Goal: Task Accomplishment & Management: Manage account settings

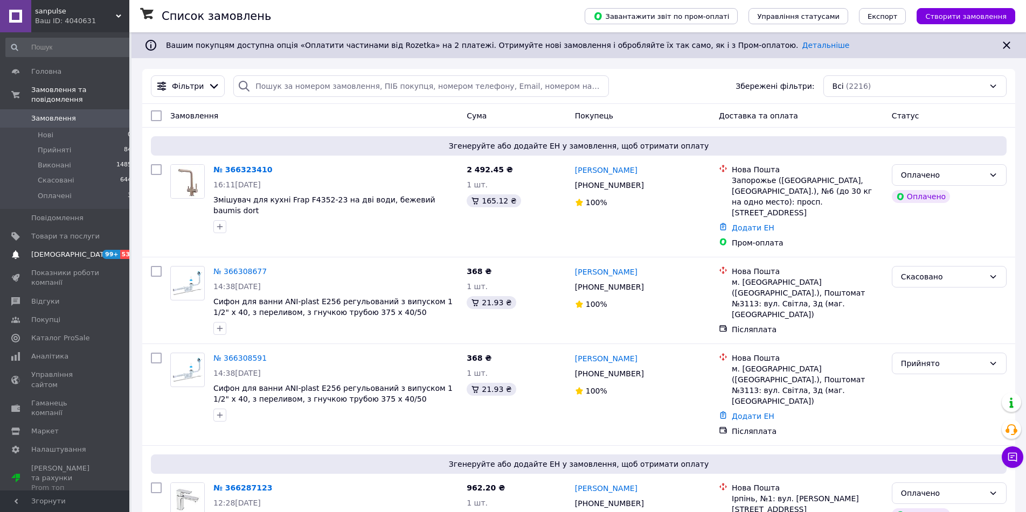
click at [76, 250] on span "[DEMOGRAPHIC_DATA]" at bounding box center [65, 255] width 68 height 10
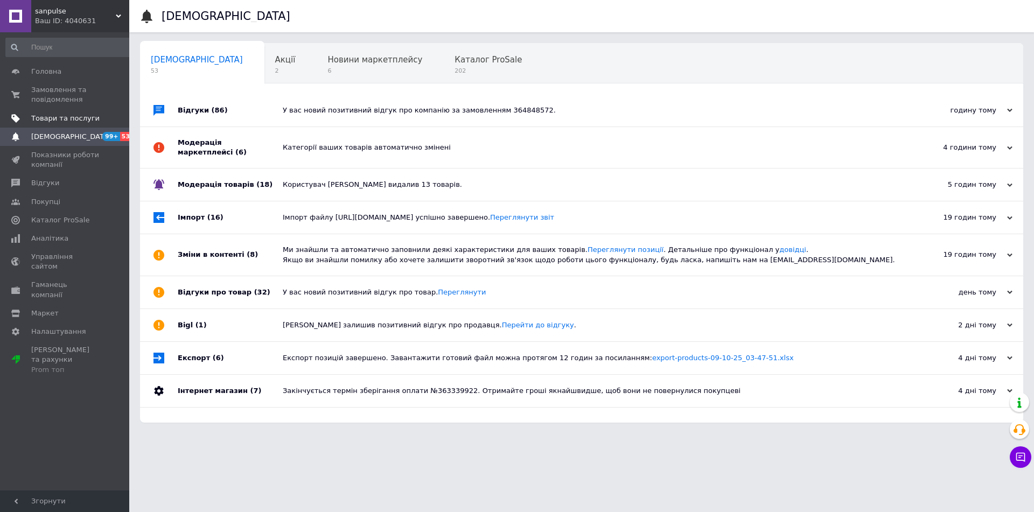
click at [43, 118] on span "Товари та послуги" at bounding box center [65, 119] width 68 height 10
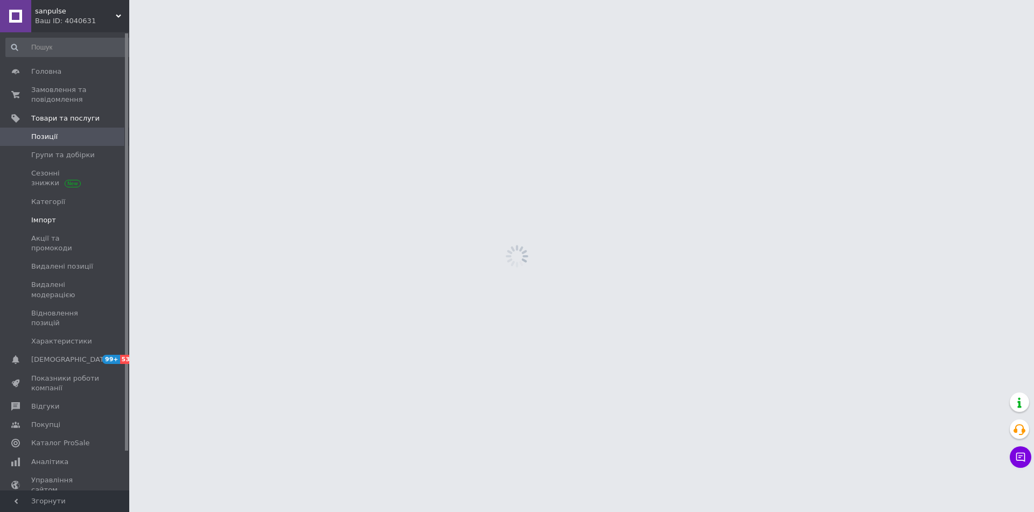
click at [51, 215] on span "Імпорт" at bounding box center [43, 220] width 25 height 10
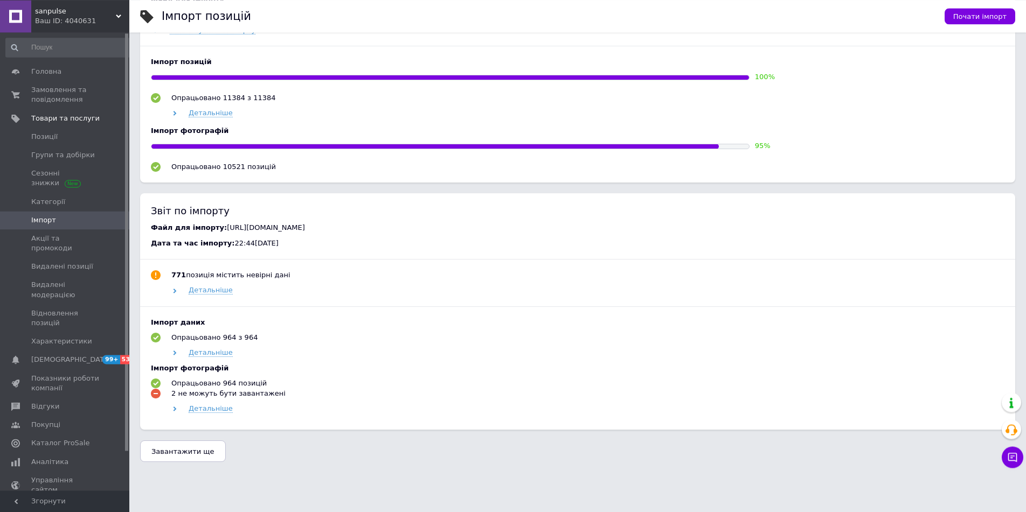
scroll to position [769, 0]
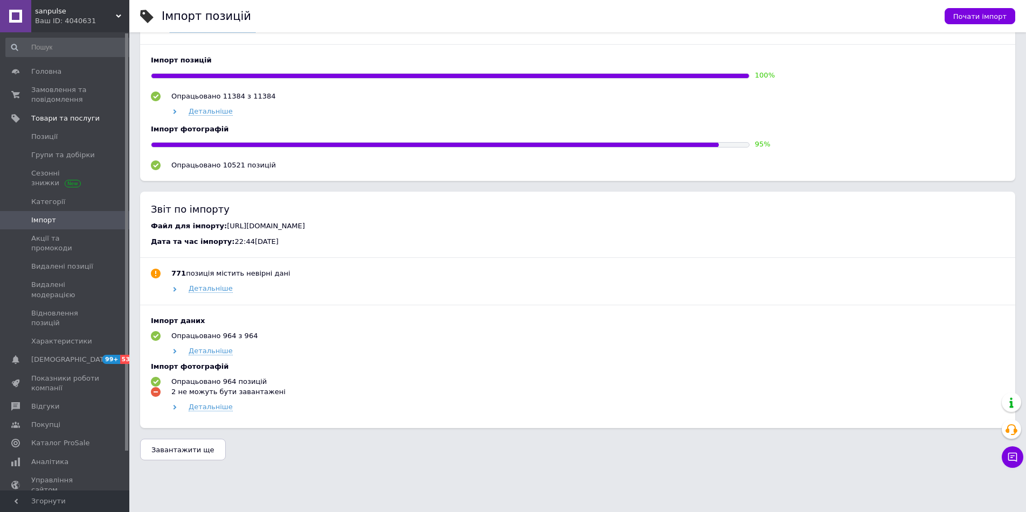
click at [184, 454] on span "Завантажити ще" at bounding box center [182, 450] width 63 height 8
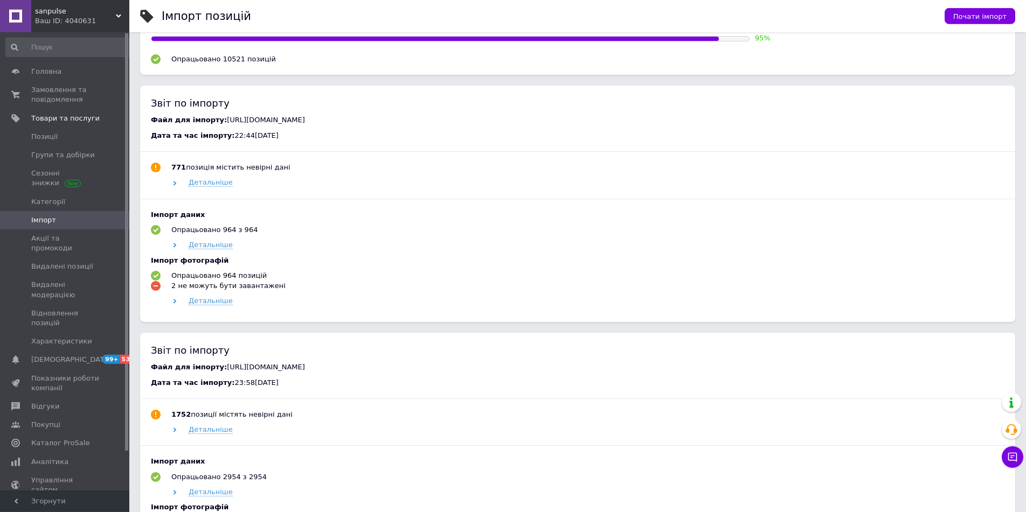
scroll to position [879, 0]
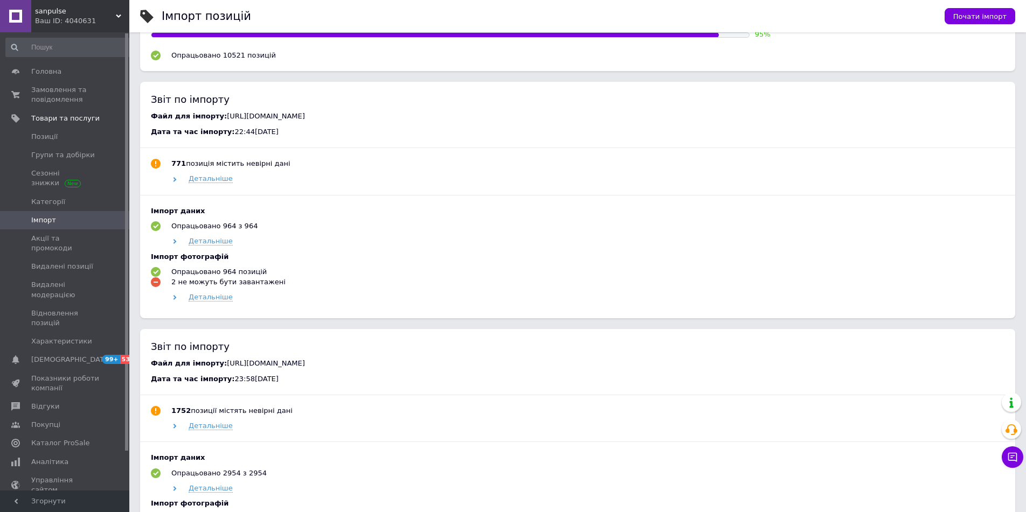
drag, startPoint x: 457, startPoint y: 368, endPoint x: 220, endPoint y: 370, distance: 236.5
click at [220, 368] on div "Файл для імпорту: [URL][DOMAIN_NAME]" at bounding box center [577, 364] width 853 height 10
copy span "[URL][DOMAIN_NAME]"
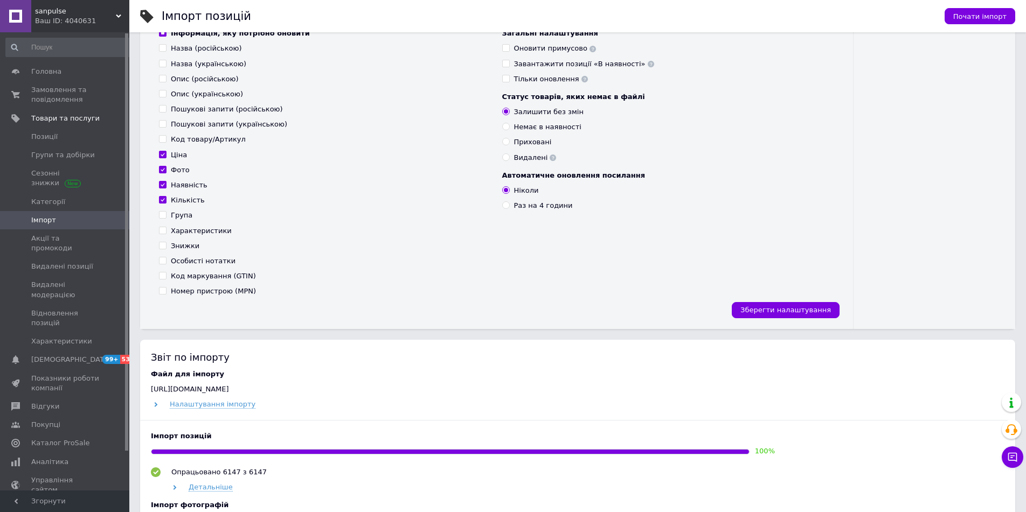
scroll to position [0, 0]
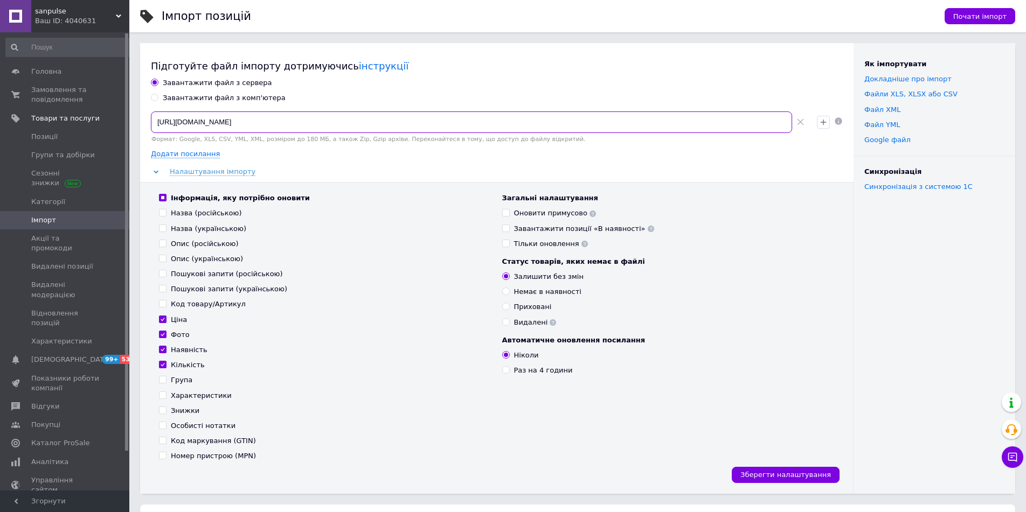
click at [396, 127] on input "[URL][DOMAIN_NAME]" at bounding box center [471, 123] width 641 height 22
paste input "[DOMAIN_NAME][URL]"
type input "[URL][DOMAIN_NAME]"
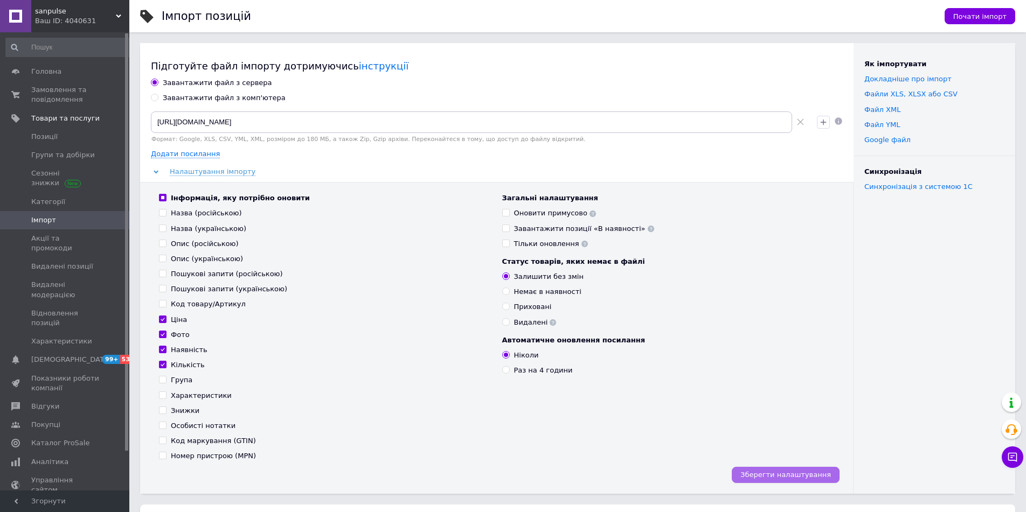
click at [795, 479] on button "Зберегти налаштування" at bounding box center [786, 475] width 108 height 16
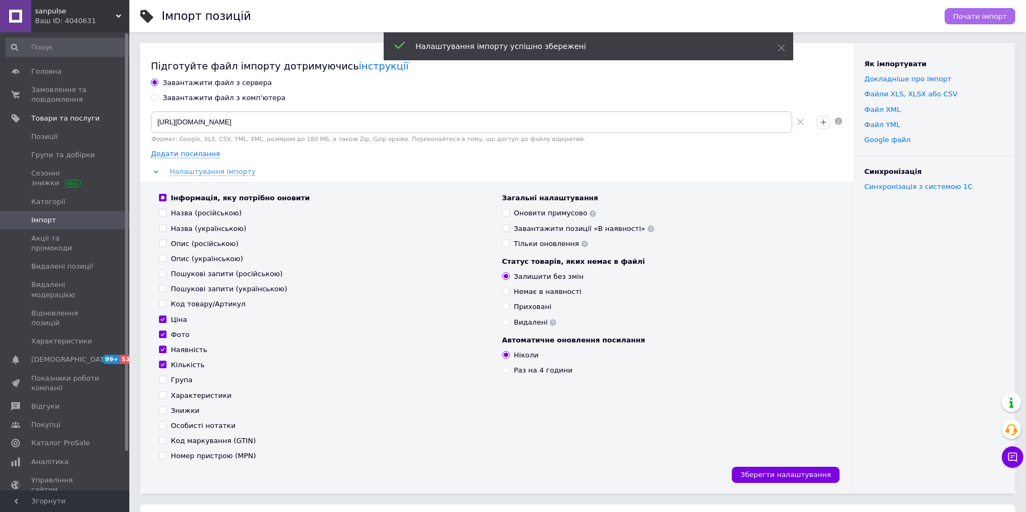
click at [990, 23] on button "Почати імпорт" at bounding box center [979, 16] width 71 height 16
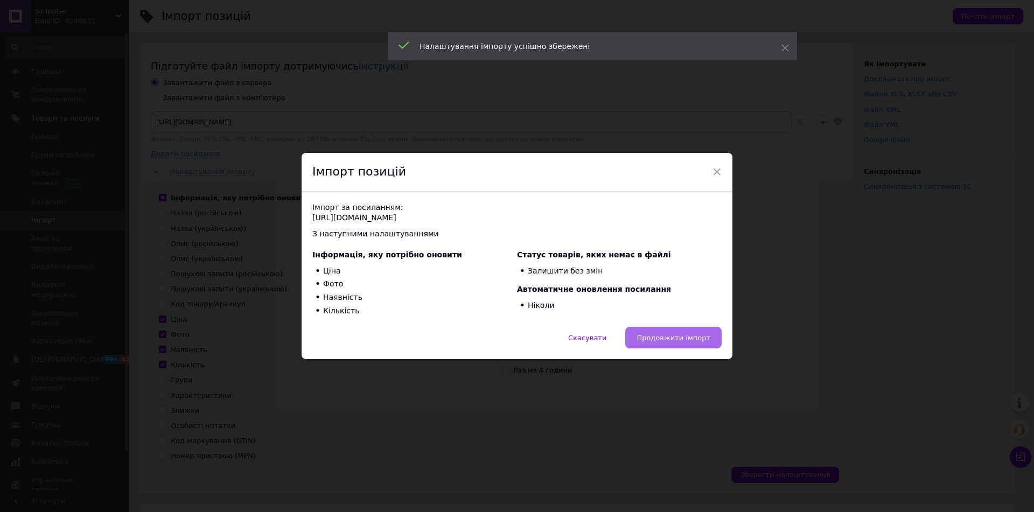
click at [677, 338] on span "Продовжити імпорт" at bounding box center [674, 338] width 74 height 8
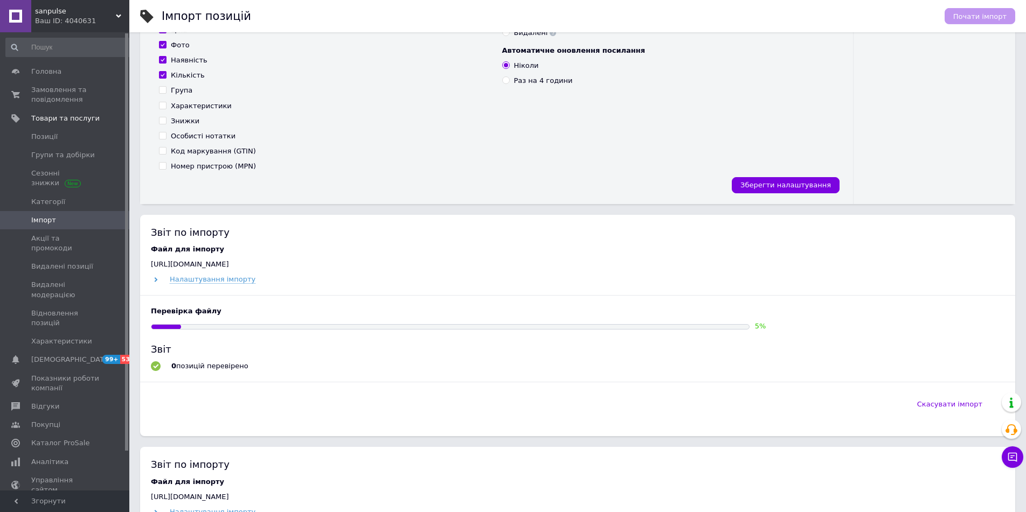
scroll to position [275, 0]
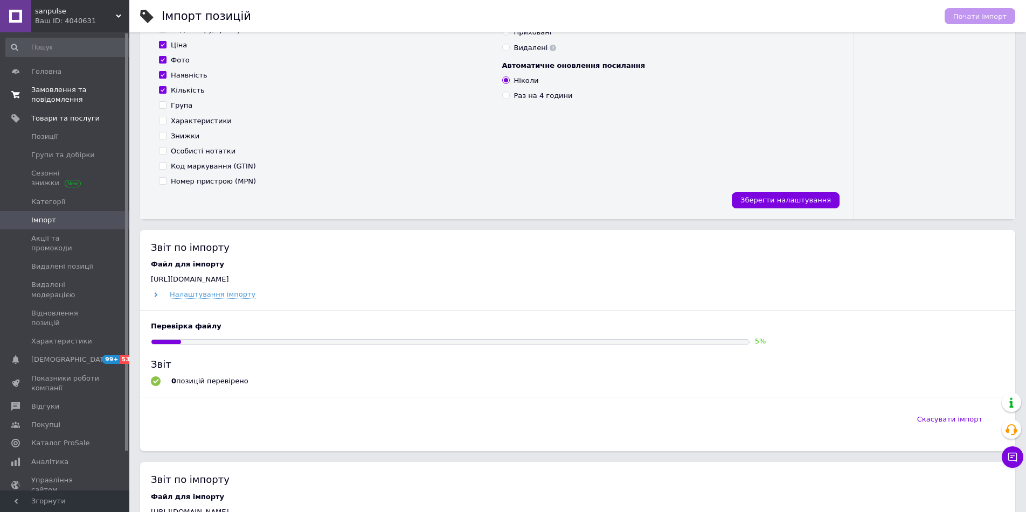
click at [56, 90] on span "Замовлення та повідомлення" at bounding box center [65, 94] width 68 height 19
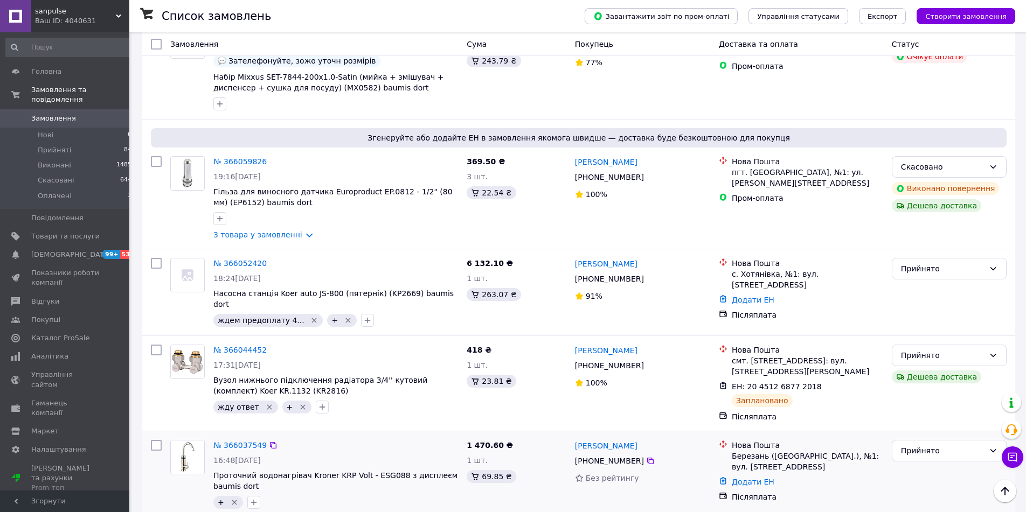
scroll to position [2583, 0]
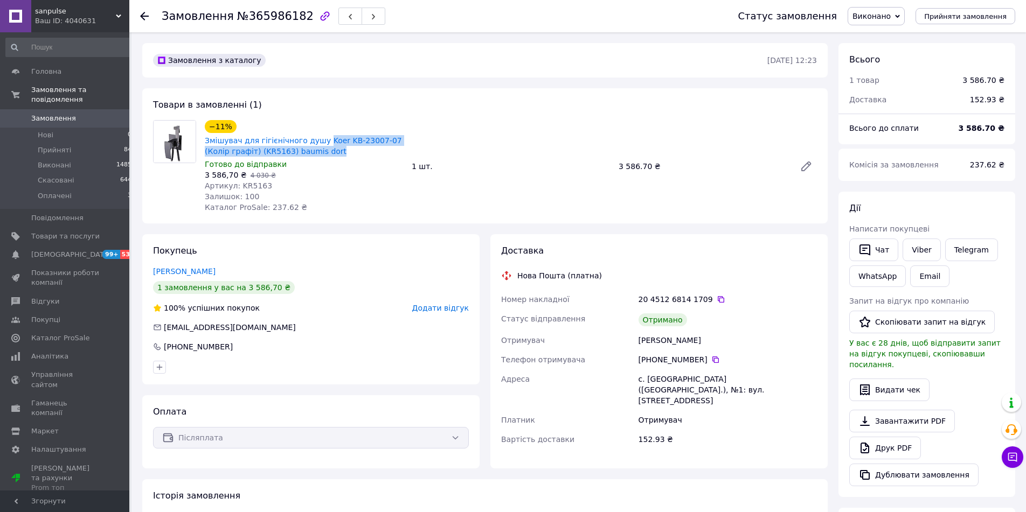
click at [315, 145] on span "Змішувач для гігієнічного душу Koer KB-23007-07 (Колір графіт) (KR5163) baumis …" at bounding box center [304, 146] width 198 height 22
copy link "Koer KB-23007-07 (Колір графіт) (KR5163) baumis dort"
click at [65, 145] on span "Прийняті" at bounding box center [54, 150] width 33 height 10
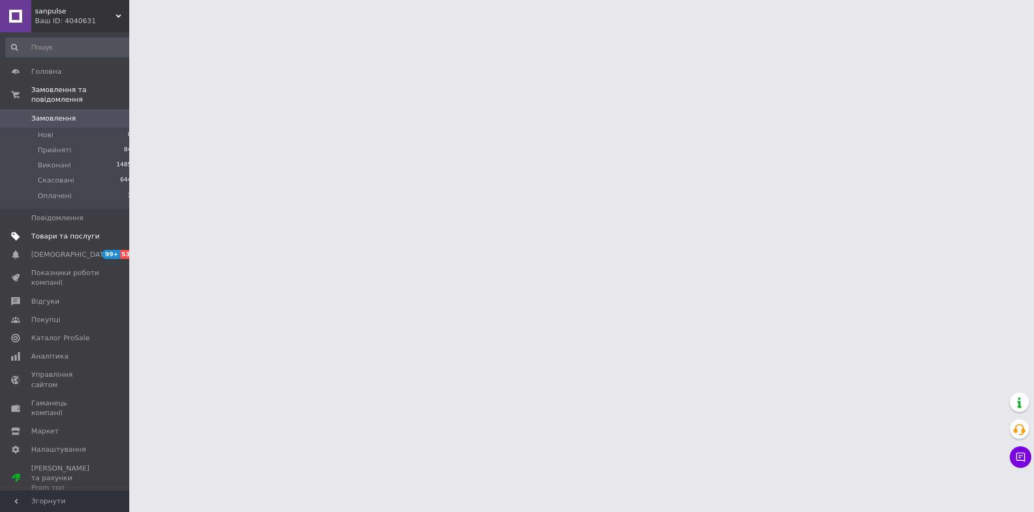
click at [51, 232] on span "Товари та послуги" at bounding box center [65, 237] width 68 height 10
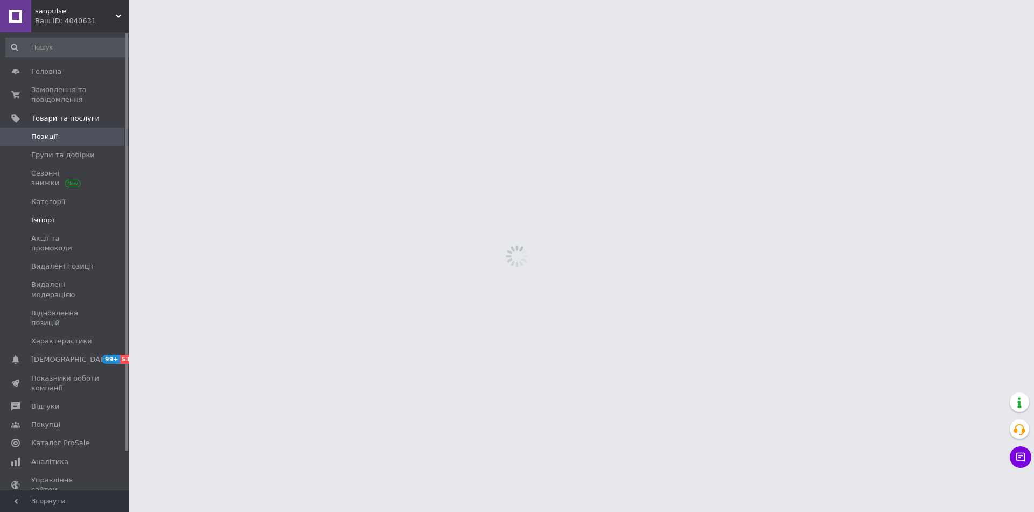
click at [51, 216] on link "Імпорт" at bounding box center [69, 220] width 138 height 18
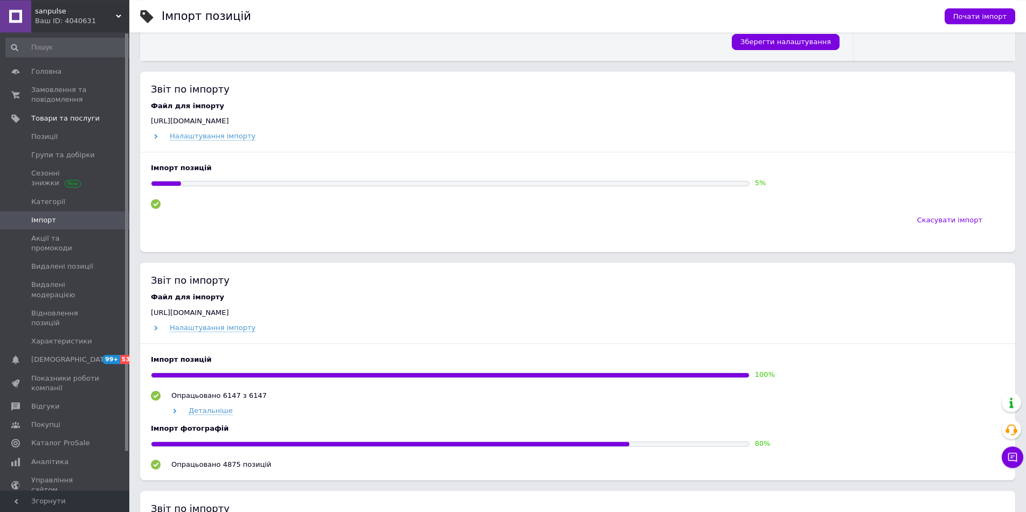
scroll to position [440, 0]
